Goal: Find contact information: Find contact information

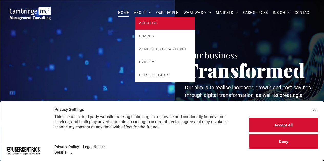
click at [144, 25] on span "ABOUT US" at bounding box center [147, 22] width 17 height 5
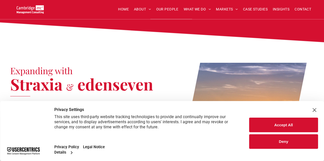
scroll to position [588, 0]
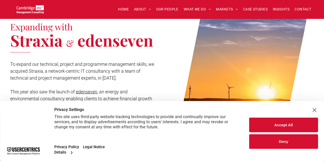
click at [313, 111] on div "Close Layer" at bounding box center [313, 110] width 7 height 7
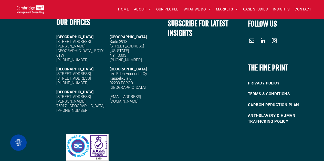
scroll to position [1441, 0]
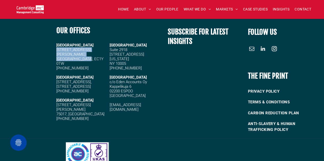
drag, startPoint x: 56, startPoint y: 41, endPoint x: 89, endPoint y: 46, distance: 32.6
click at [89, 47] on span "[STREET_ADDRESS][PERSON_NAME]" at bounding box center [79, 56] width 47 height 18
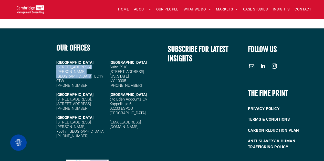
scroll to position [1415, 0]
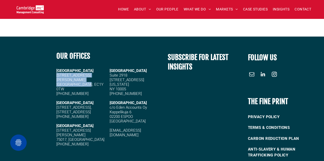
copy span "[STREET_ADDRESS][PERSON_NAME]"
click at [84, 73] on span "[STREET_ADDRESS][PERSON_NAME]" at bounding box center [79, 82] width 47 height 18
drag, startPoint x: 90, startPoint y: 70, endPoint x: 56, endPoint y: 67, distance: 33.9
click at [56, 73] on h5 "[STREET_ADDRESS][PERSON_NAME]" at bounding box center [81, 82] width 50 height 18
click at [56, 73] on span "[STREET_ADDRESS][PERSON_NAME]" at bounding box center [79, 82] width 47 height 18
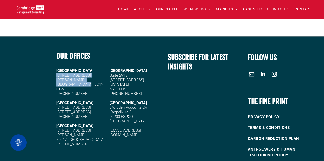
drag, startPoint x: 56, startPoint y: 67, endPoint x: 86, endPoint y: 70, distance: 30.1
click at [86, 73] on span "[STREET_ADDRESS][PERSON_NAME]" at bounding box center [79, 82] width 47 height 18
drag, startPoint x: 89, startPoint y: 70, endPoint x: 56, endPoint y: 67, distance: 33.4
click at [56, 67] on div "OUR OFFICES [GEOGRAPHIC_DATA][STREET_ADDRESS] [PHONE_NUMBER] [STREET_ADDRESS][P…" at bounding box center [108, 104] width 108 height 116
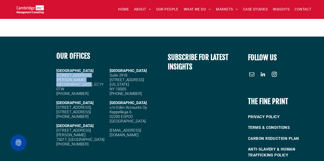
copy span "[STREET_ADDRESS][PERSON_NAME]"
click at [56, 67] on div "OUR OFFICES [GEOGRAPHIC_DATA][STREET_ADDRESS] [PHONE_NUMBER] [STREET_ADDRESS][P…" at bounding box center [108, 104] width 108 height 116
drag, startPoint x: 56, startPoint y: 66, endPoint x: 91, endPoint y: 71, distance: 35.6
click at [91, 71] on div "OUR OFFICES [GEOGRAPHIC_DATA][STREET_ADDRESS] [PHONE_NUMBER] [STREET_ADDRESS][P…" at bounding box center [108, 104] width 108 height 116
drag, startPoint x: 89, startPoint y: 71, endPoint x: 86, endPoint y: 72, distance: 2.9
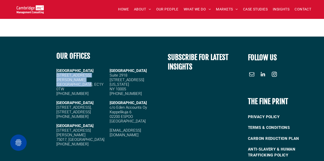
copy span "[STREET_ADDRESS][PERSON_NAME]"
click at [78, 73] on span "[STREET_ADDRESS][PERSON_NAME]" at bounding box center [79, 82] width 47 height 18
